Goal: Find specific page/section

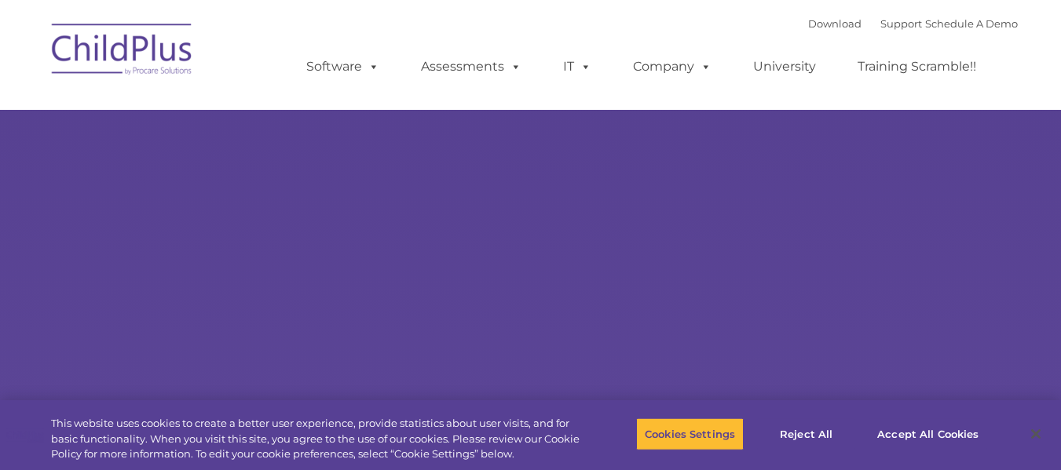
type input ""
select select "MEDIUM"
